Goal: Transaction & Acquisition: Purchase product/service

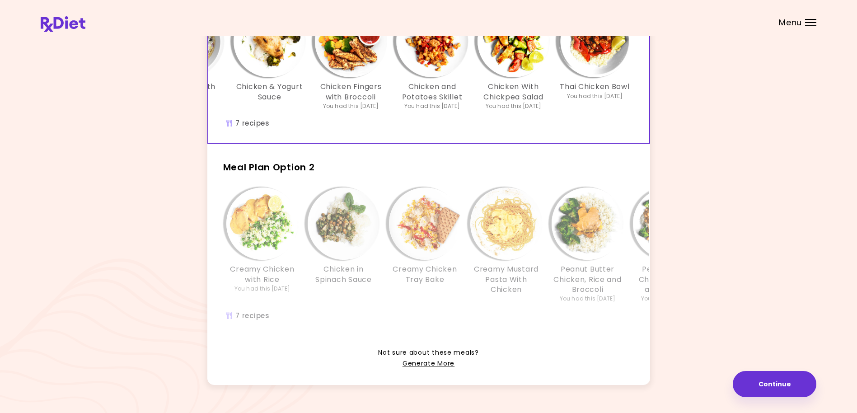
scroll to position [121, 0]
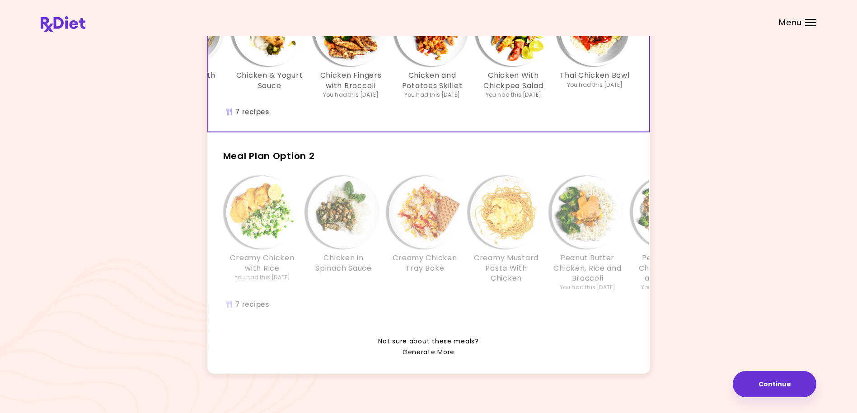
click at [273, 162] on span "Meal Plan Option 2" at bounding box center [269, 155] width 92 height 13
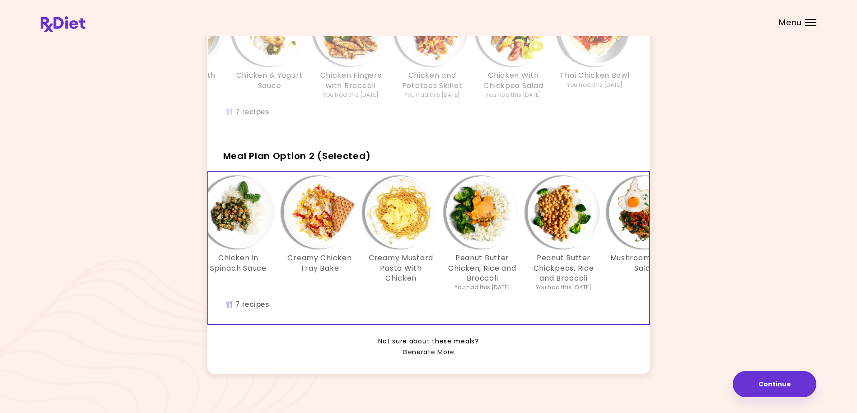
scroll to position [0, 155]
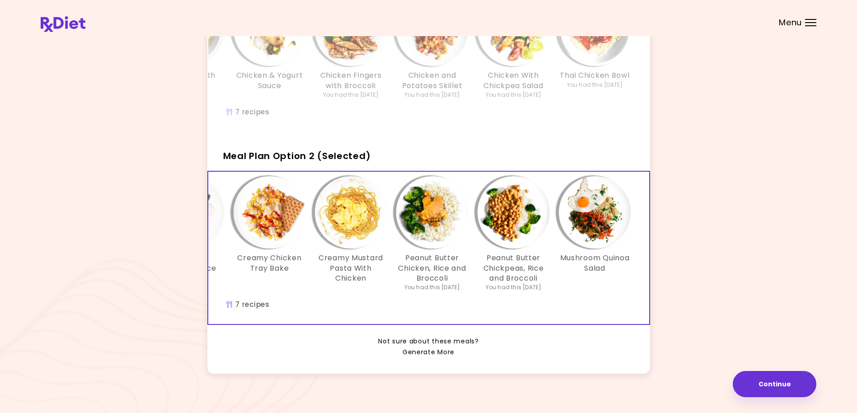
click at [435, 358] on link "Generate More" at bounding box center [428, 352] width 52 height 11
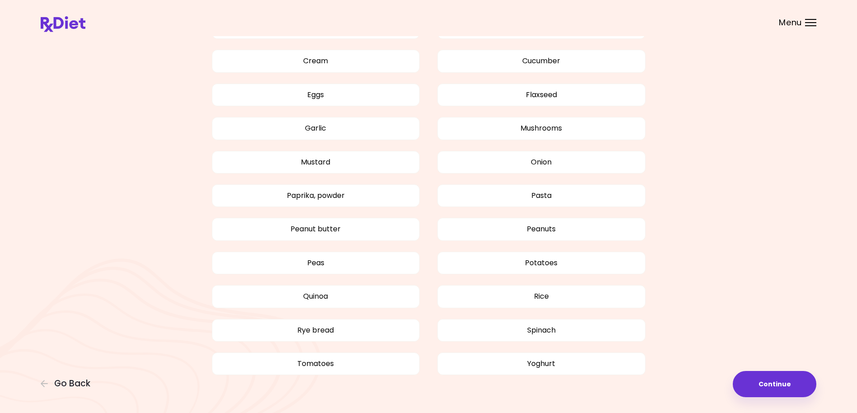
scroll to position [657, 0]
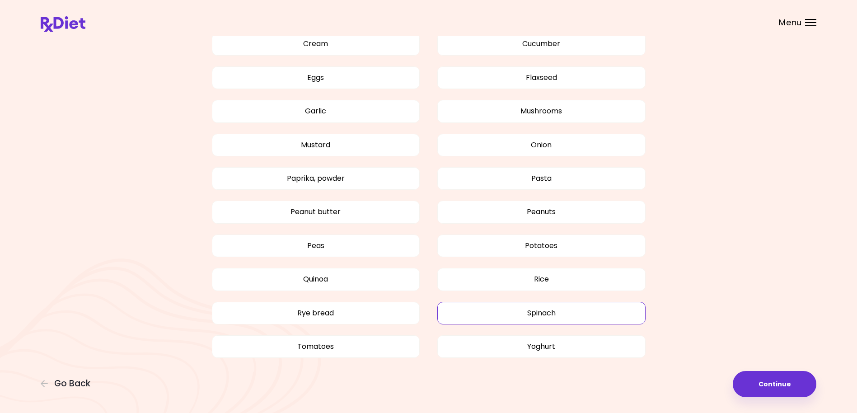
click at [558, 314] on button "Spinach" at bounding box center [541, 313] width 208 height 23
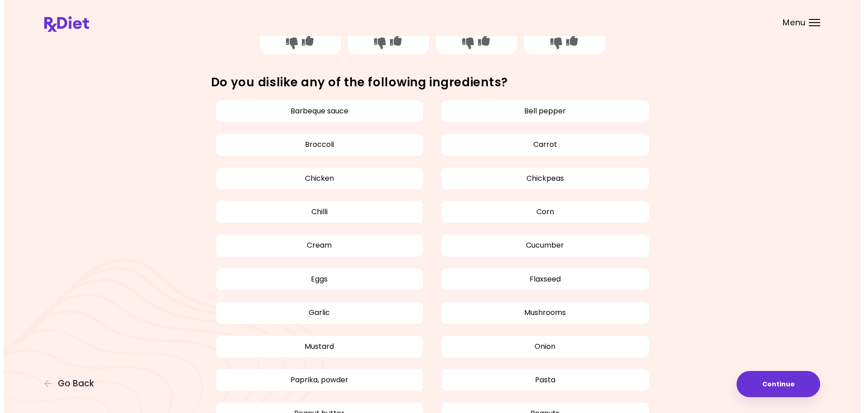
scroll to position [416, 0]
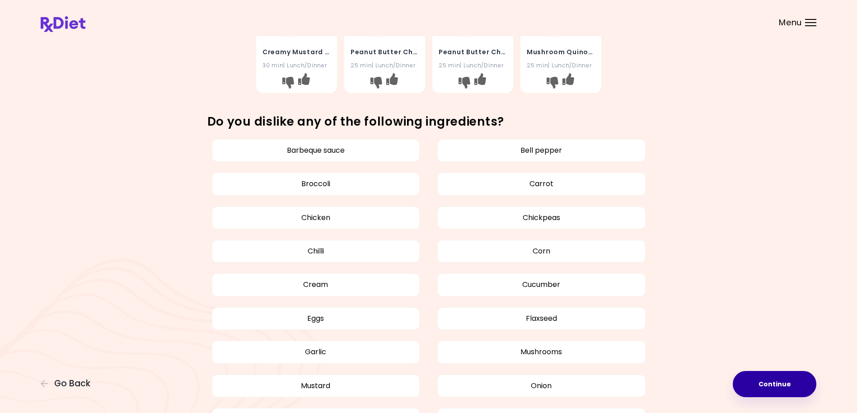
click at [764, 379] on button "Continue" at bounding box center [775, 384] width 84 height 26
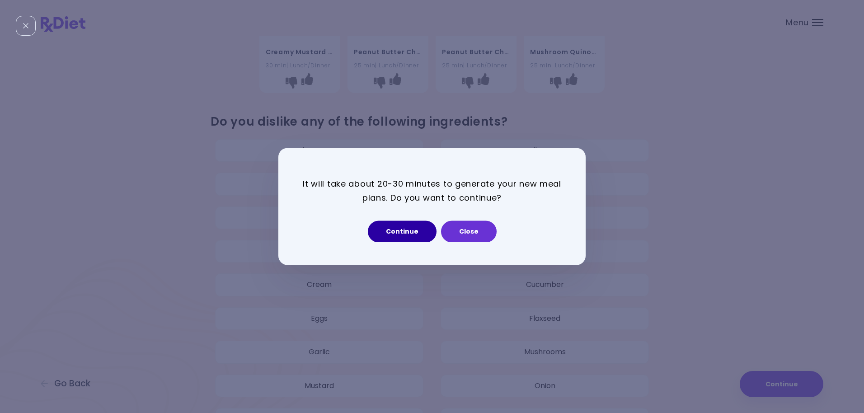
click at [396, 229] on button "Continue" at bounding box center [402, 232] width 69 height 22
select select "*"
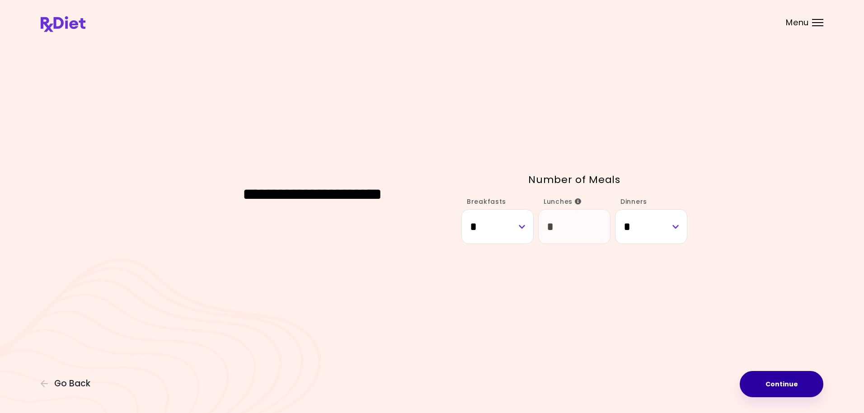
click at [780, 380] on button "Continue" at bounding box center [781, 384] width 84 height 26
